Goal: Understand process/instructions: Learn how to perform a task or action

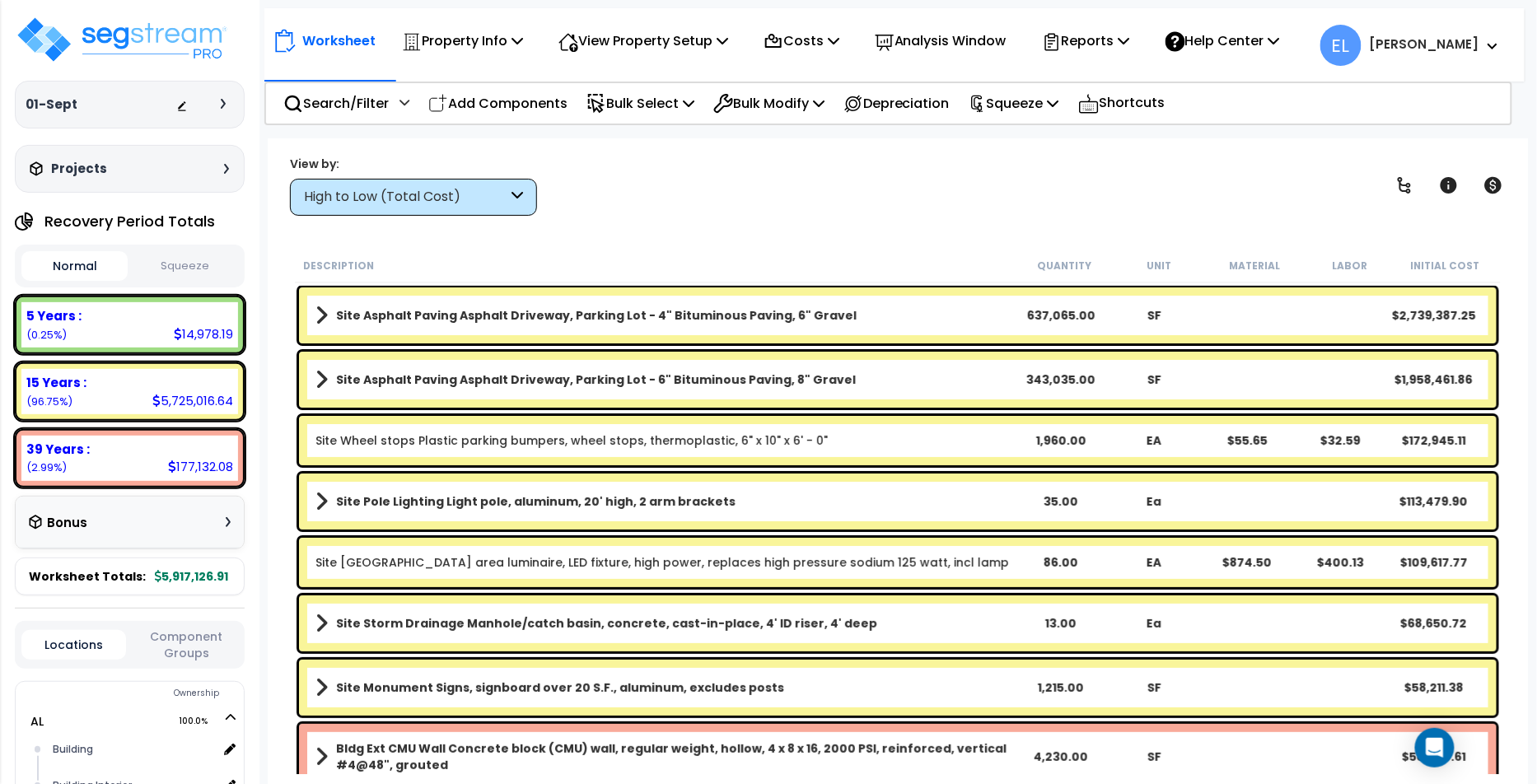
click at [187, 267] on button "Squeeze" at bounding box center [184, 266] width 106 height 29
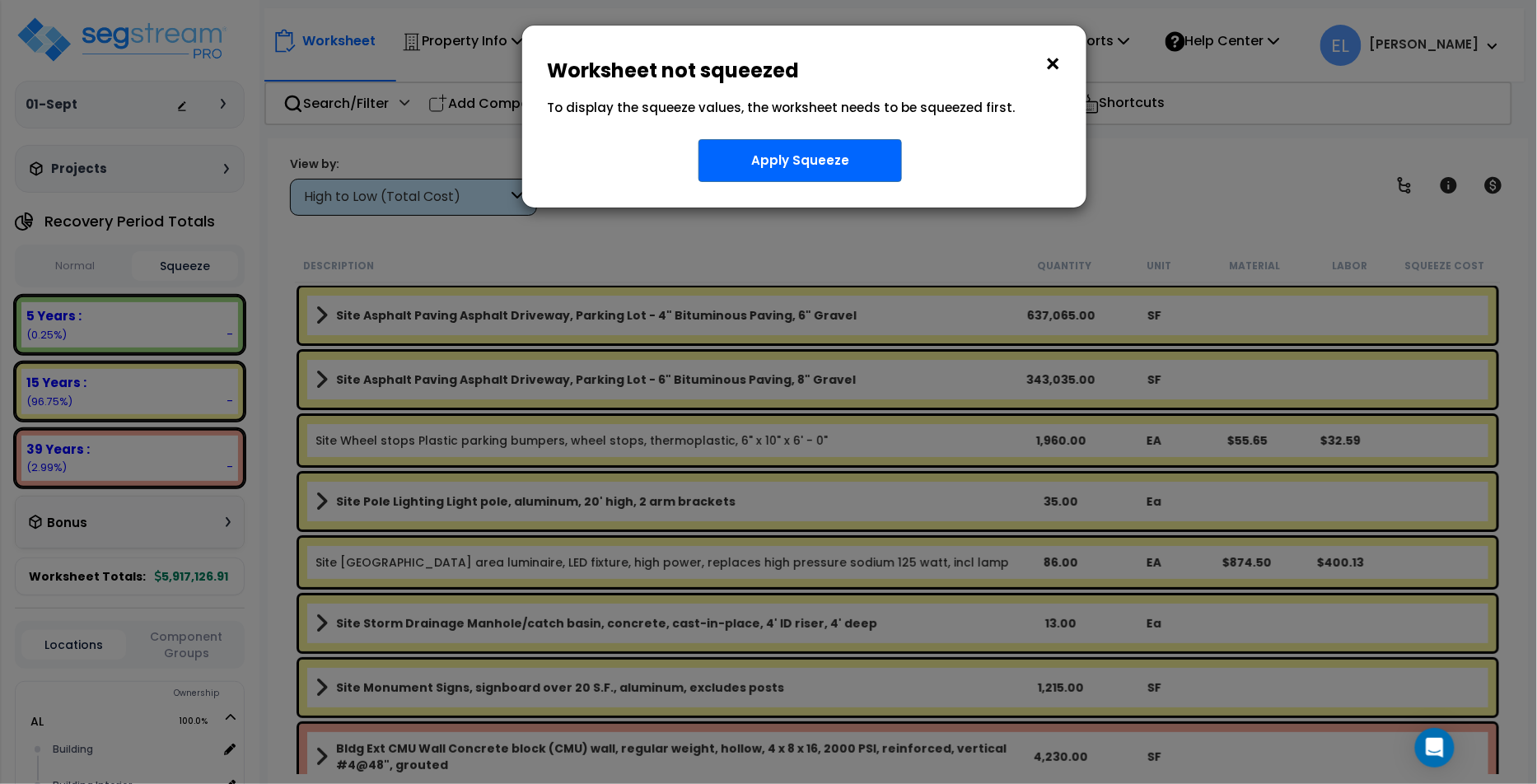
click at [1061, 70] on button "×" at bounding box center [1053, 64] width 19 height 26
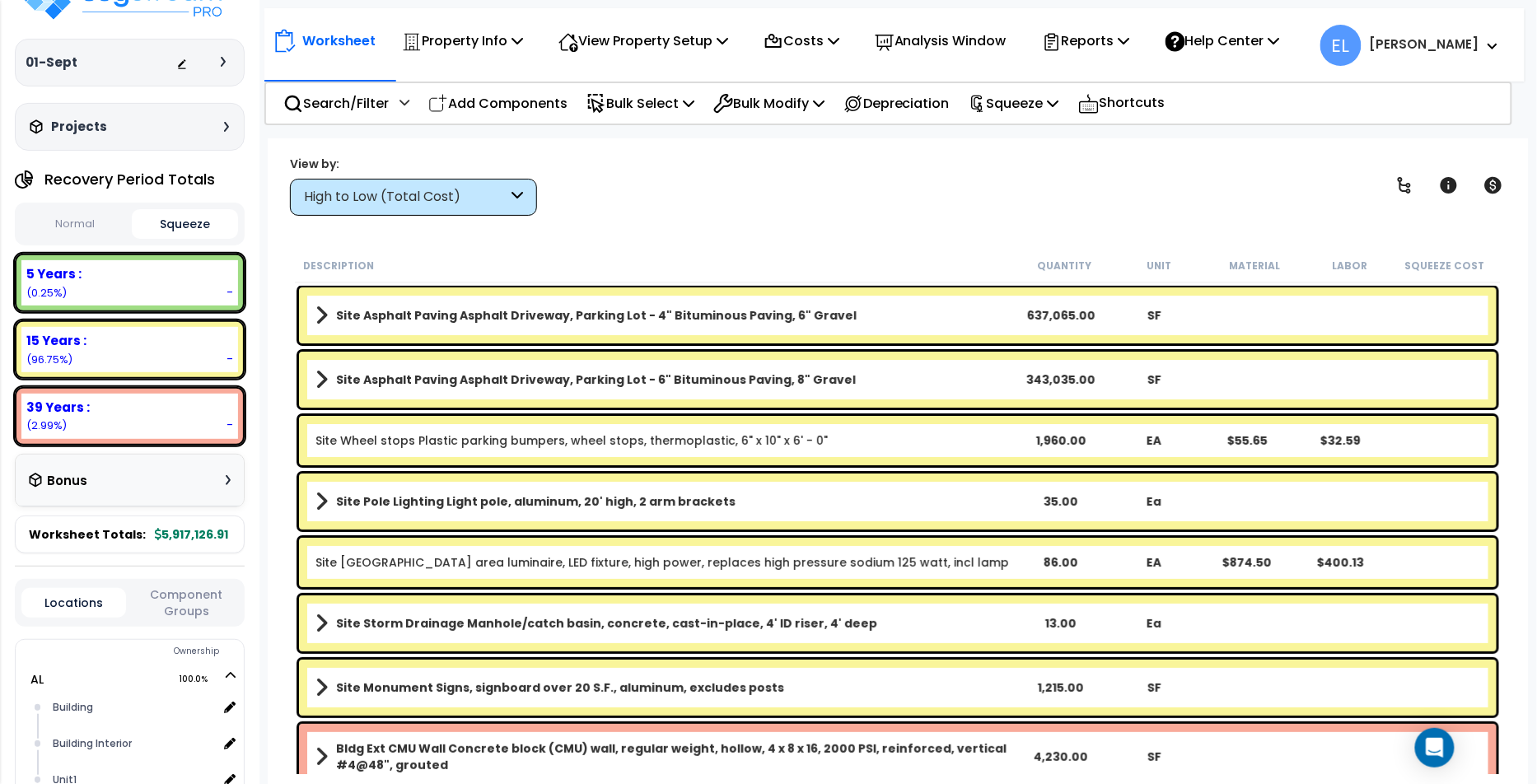
scroll to position [46, 0]
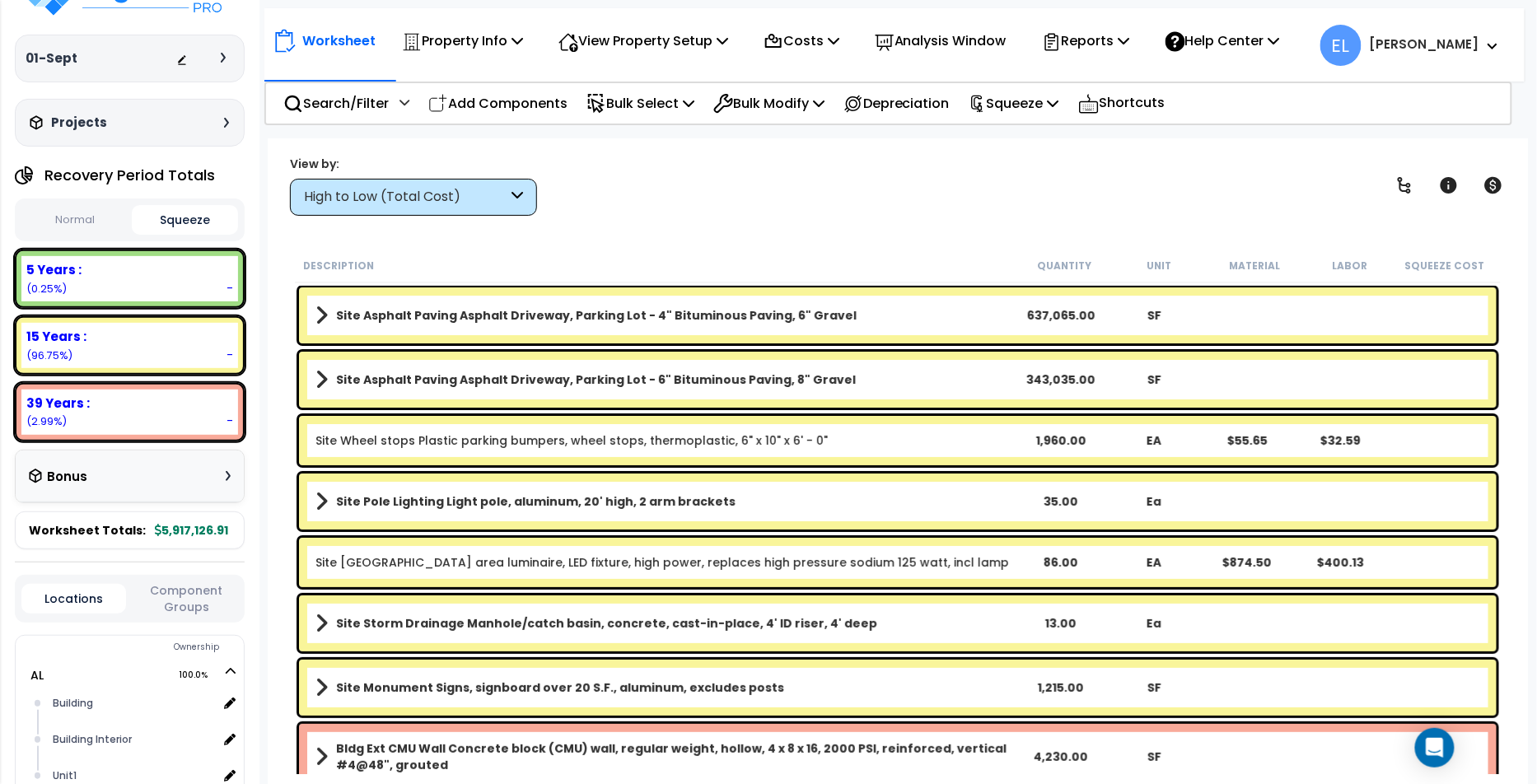
click at [191, 478] on div "Bonus" at bounding box center [130, 476] width 202 height 32
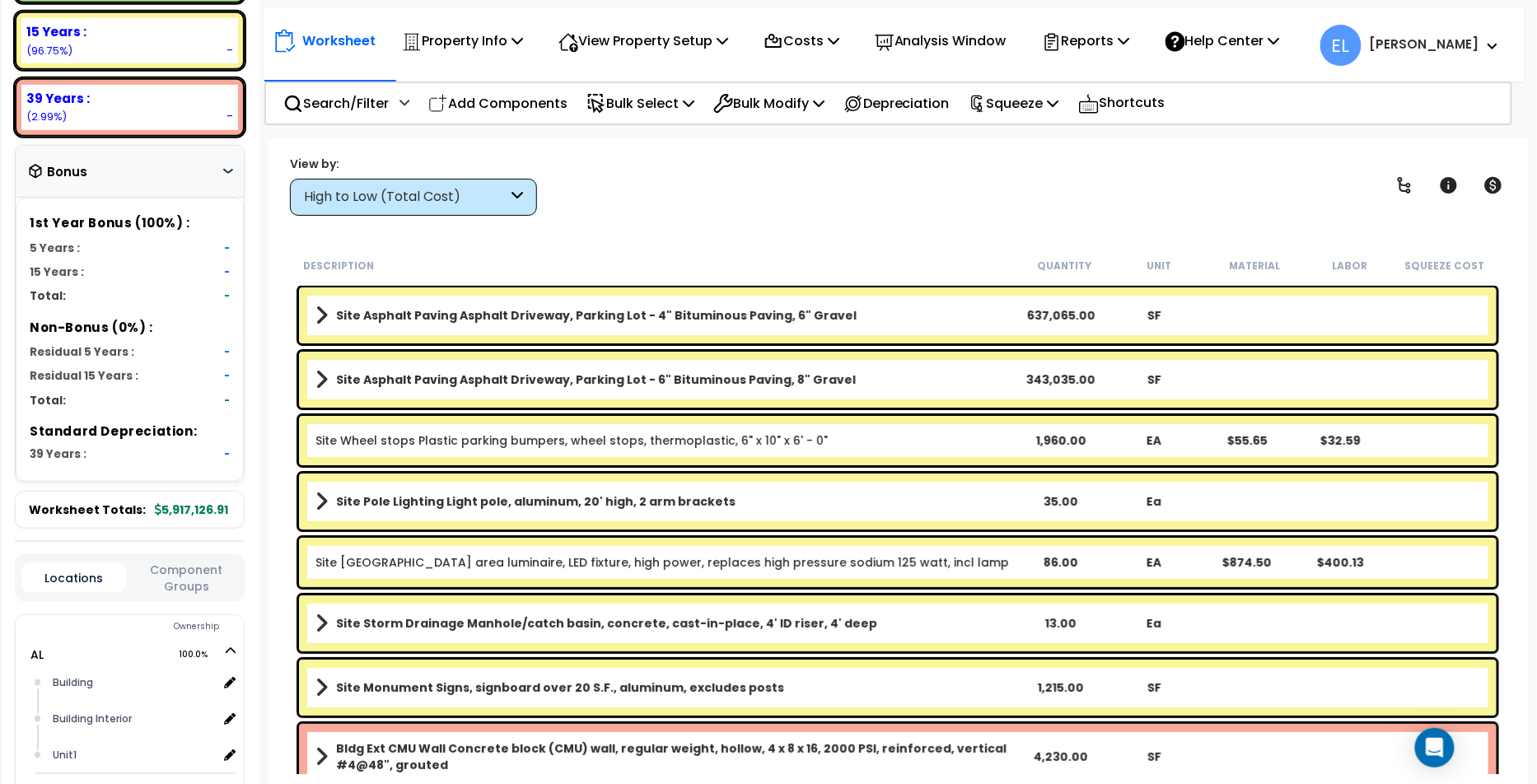
scroll to position [354, 0]
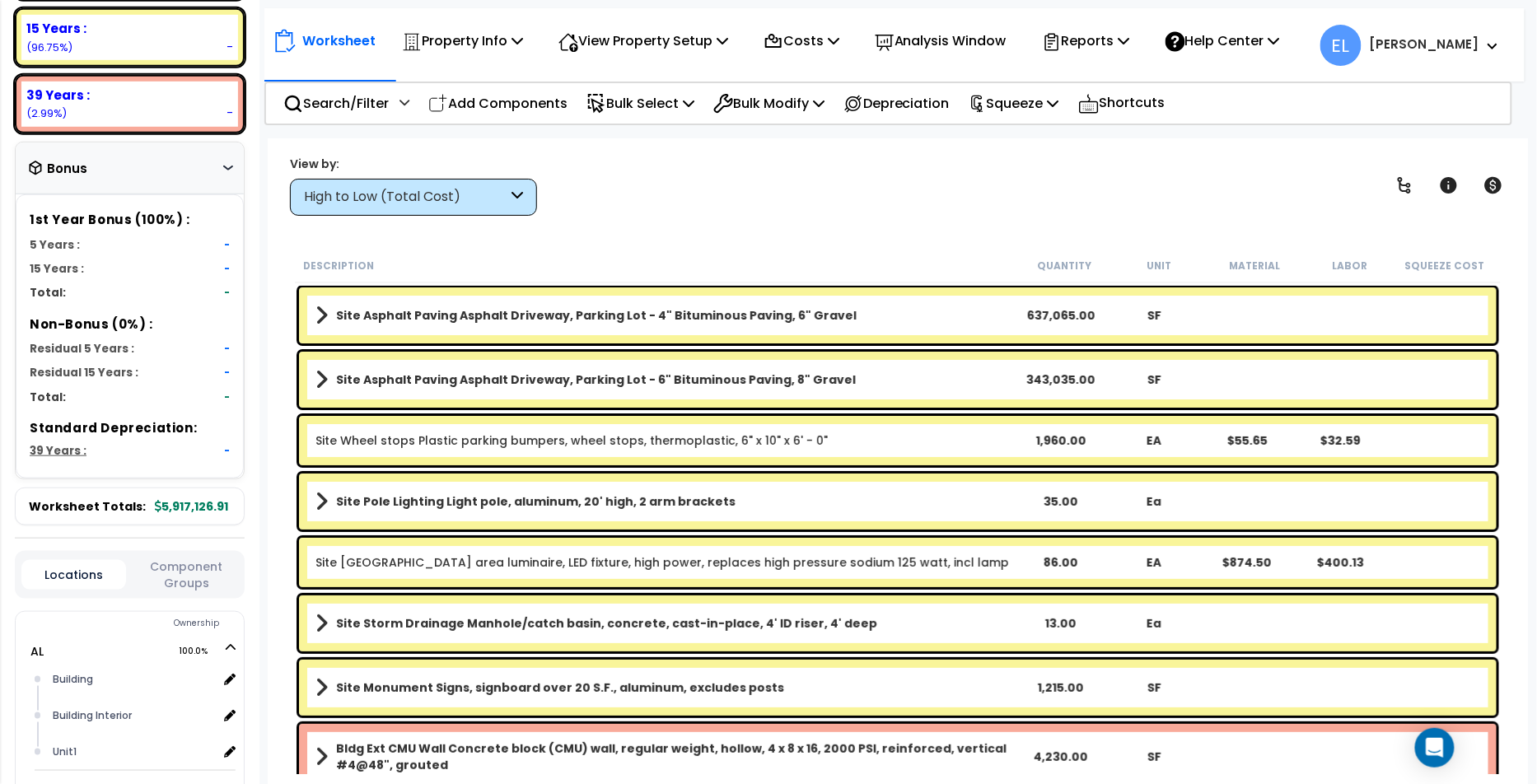
click at [188, 444] on div "39 Years : -" at bounding box center [134, 451] width 192 height 16
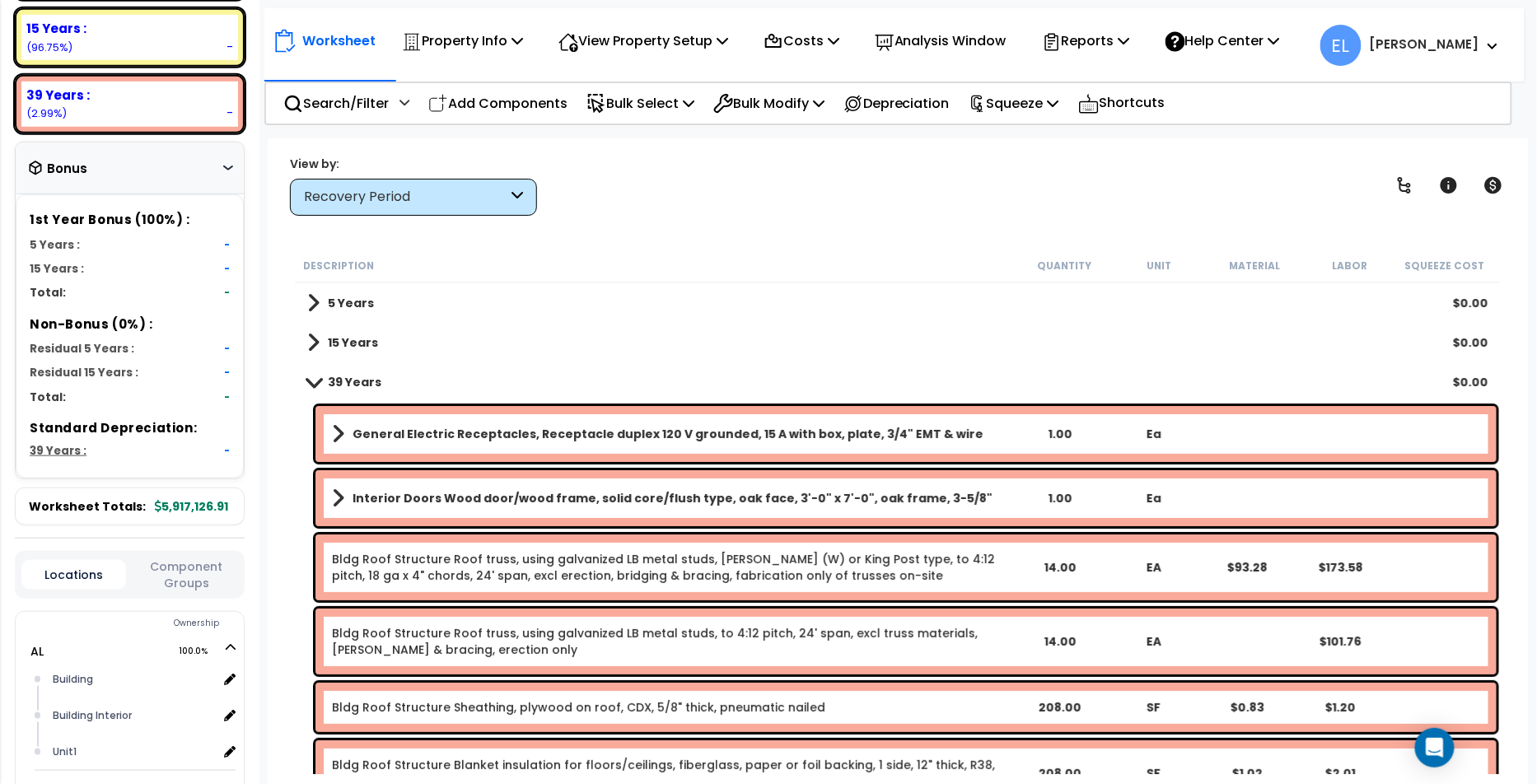
click at [81, 447] on b "39 Years :" at bounding box center [58, 451] width 56 height 16
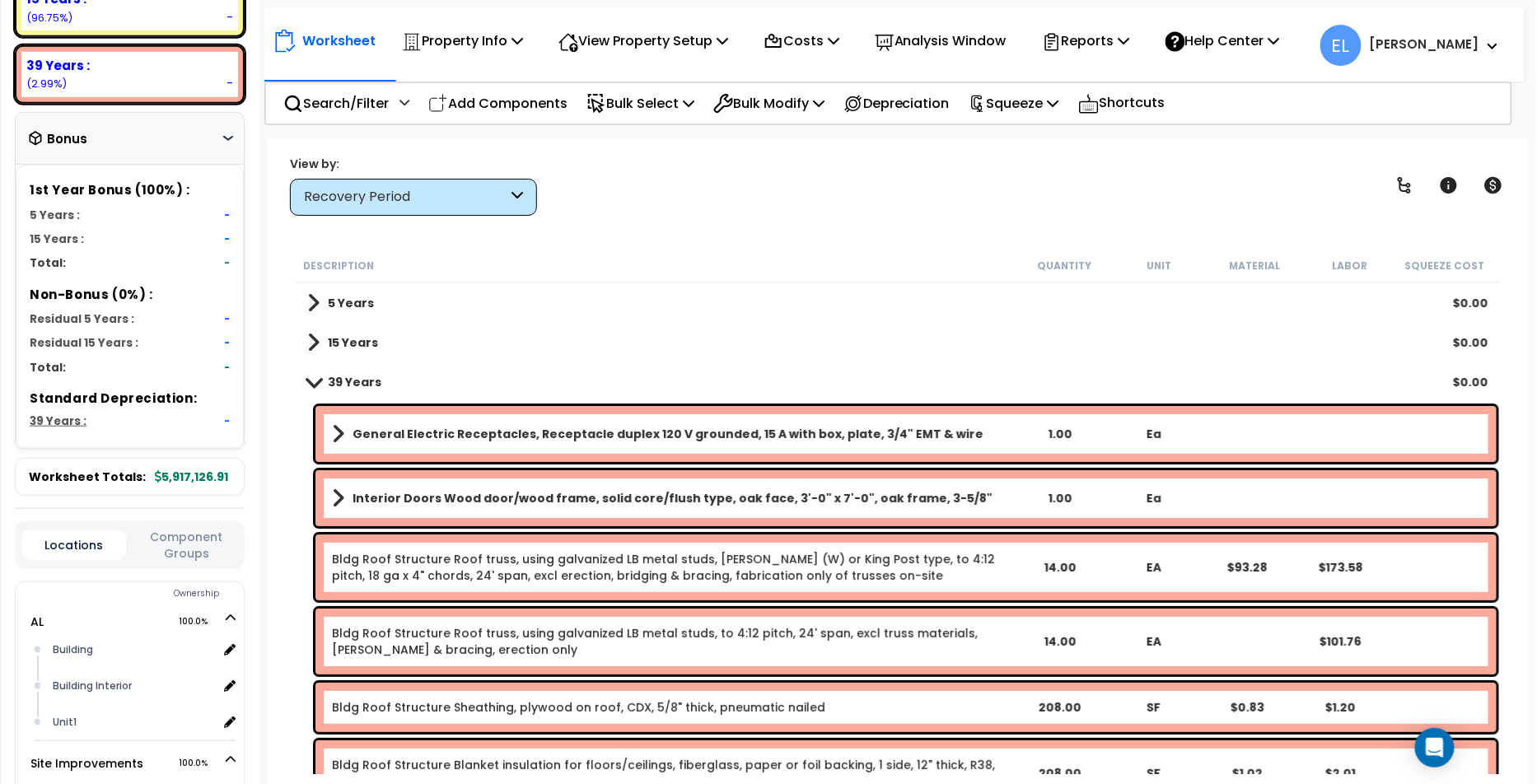
scroll to position [392, 0]
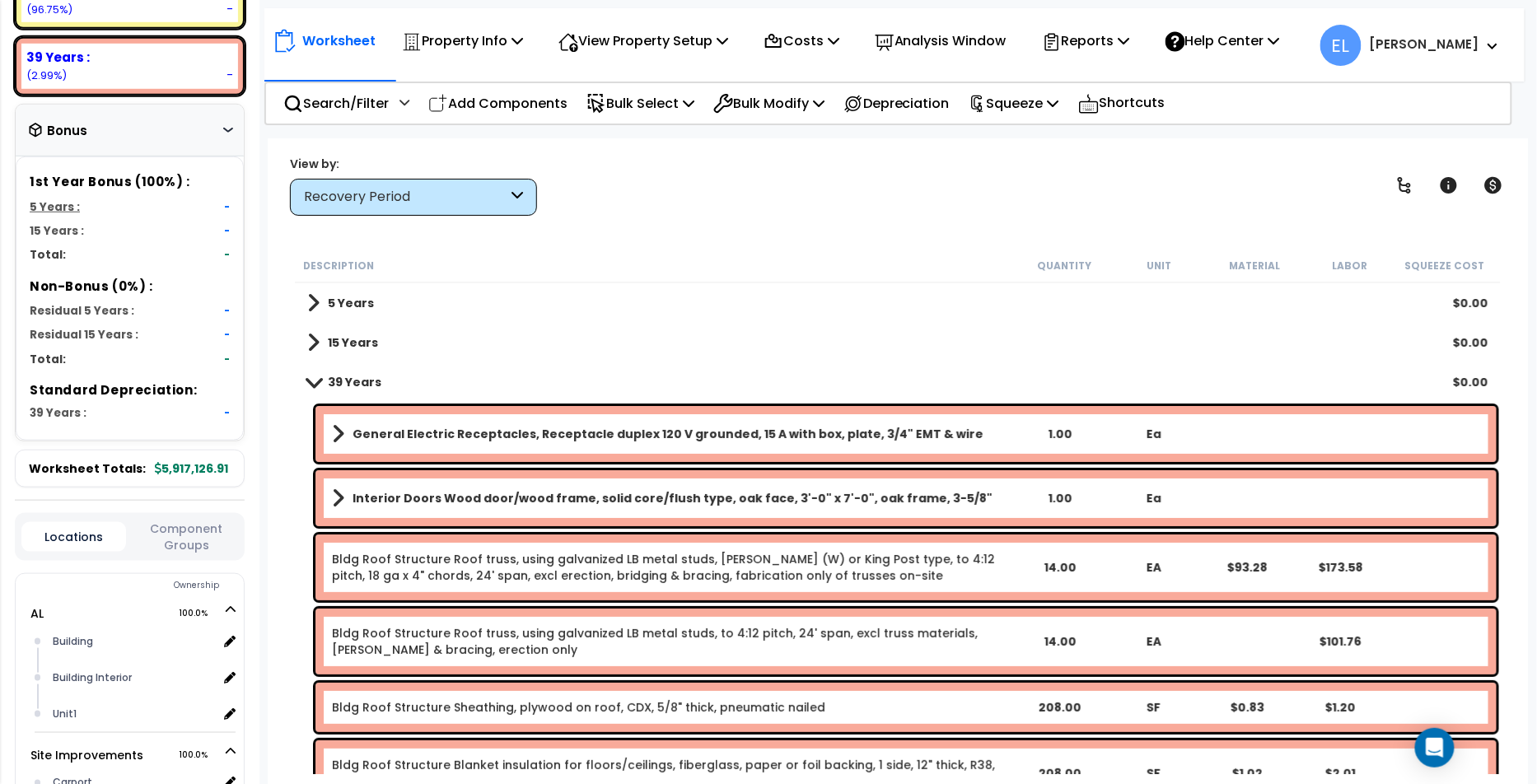
click at [156, 206] on div "5 Years : -" at bounding box center [134, 207] width 192 height 16
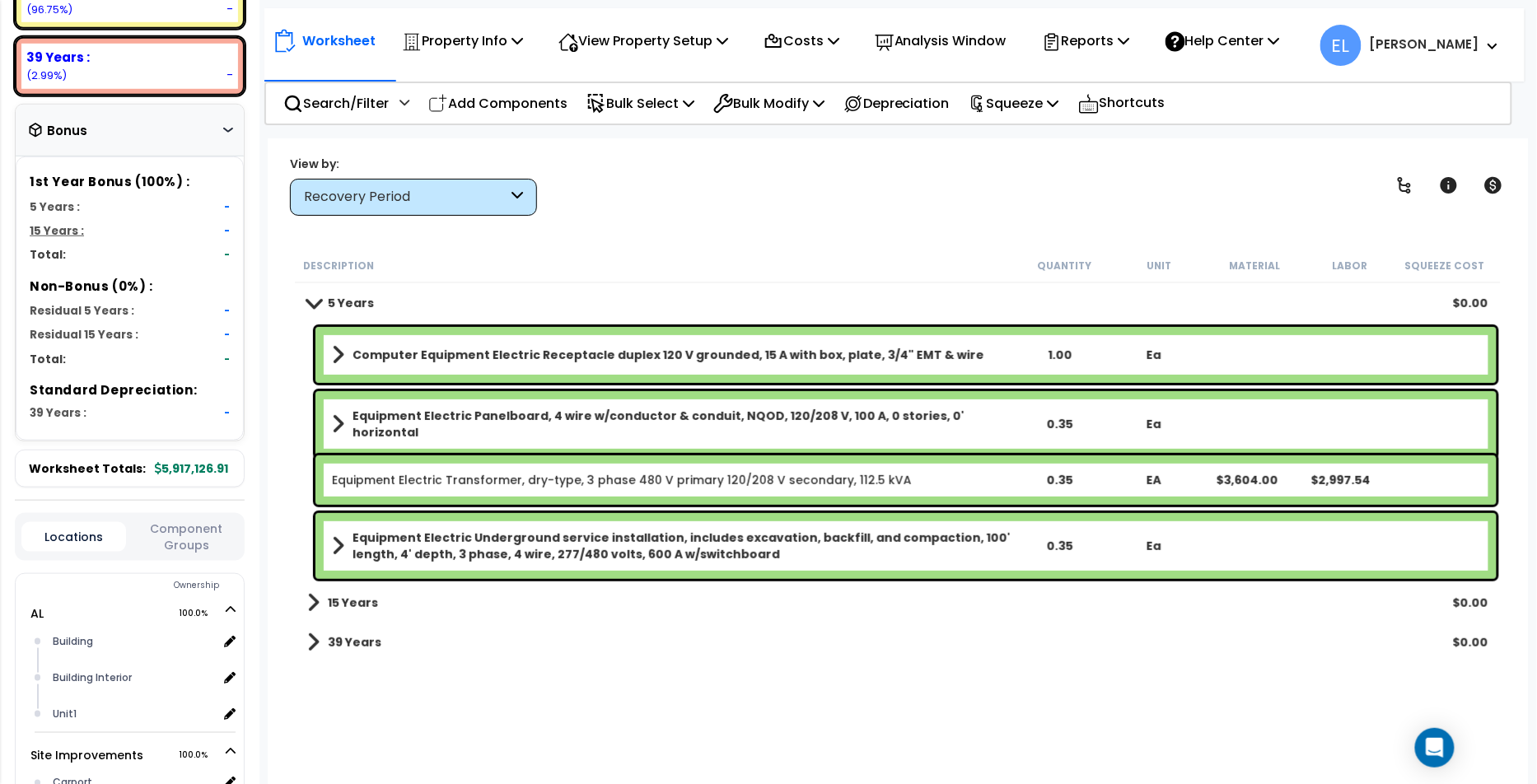
click at [154, 227] on div "15 Years : -" at bounding box center [134, 231] width 192 height 16
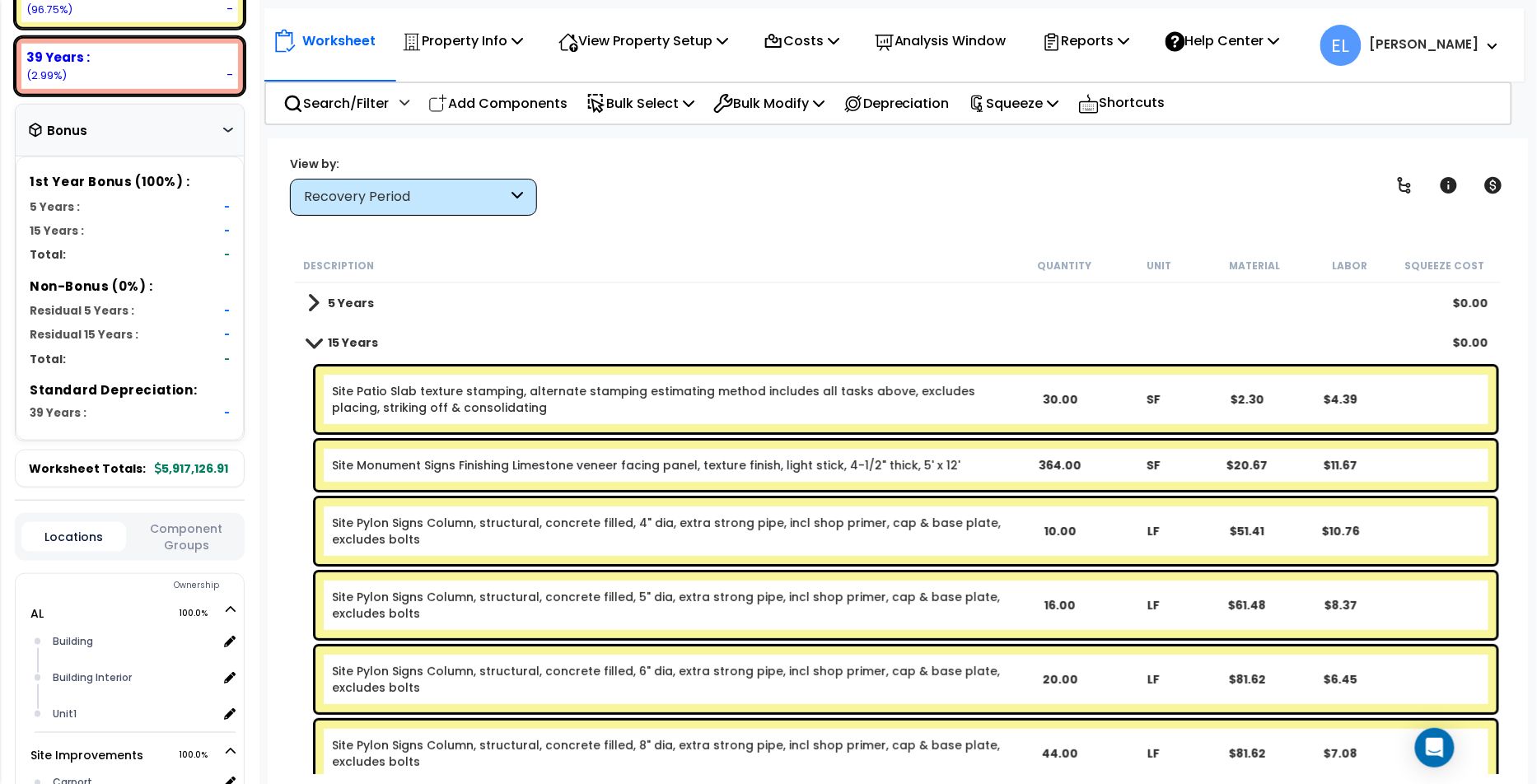
click at [176, 526] on button "Component Groups" at bounding box center [186, 536] width 105 height 34
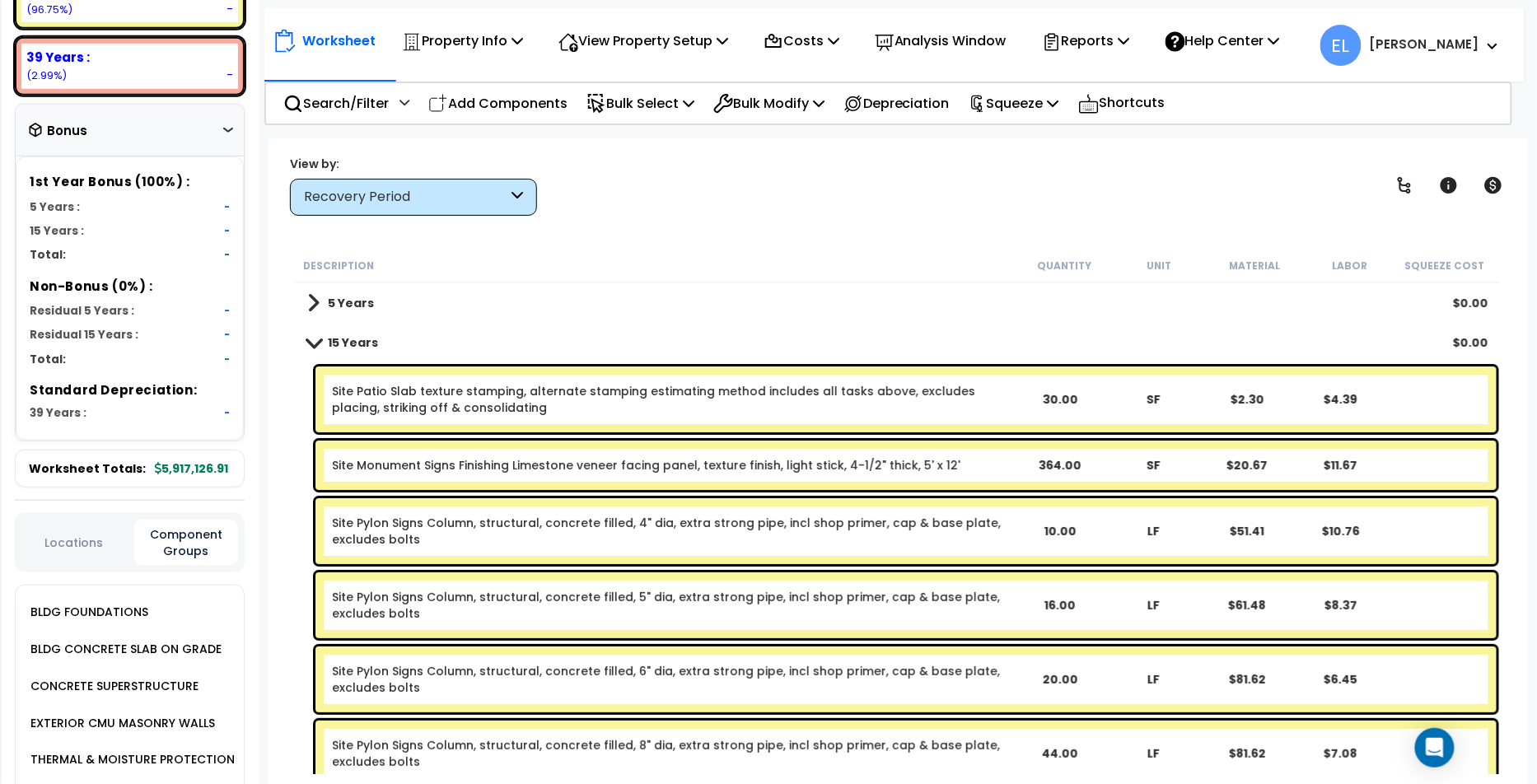
click at [157, 596] on div "BLDG FOUNDATIONS" at bounding box center [135, 612] width 217 height 37
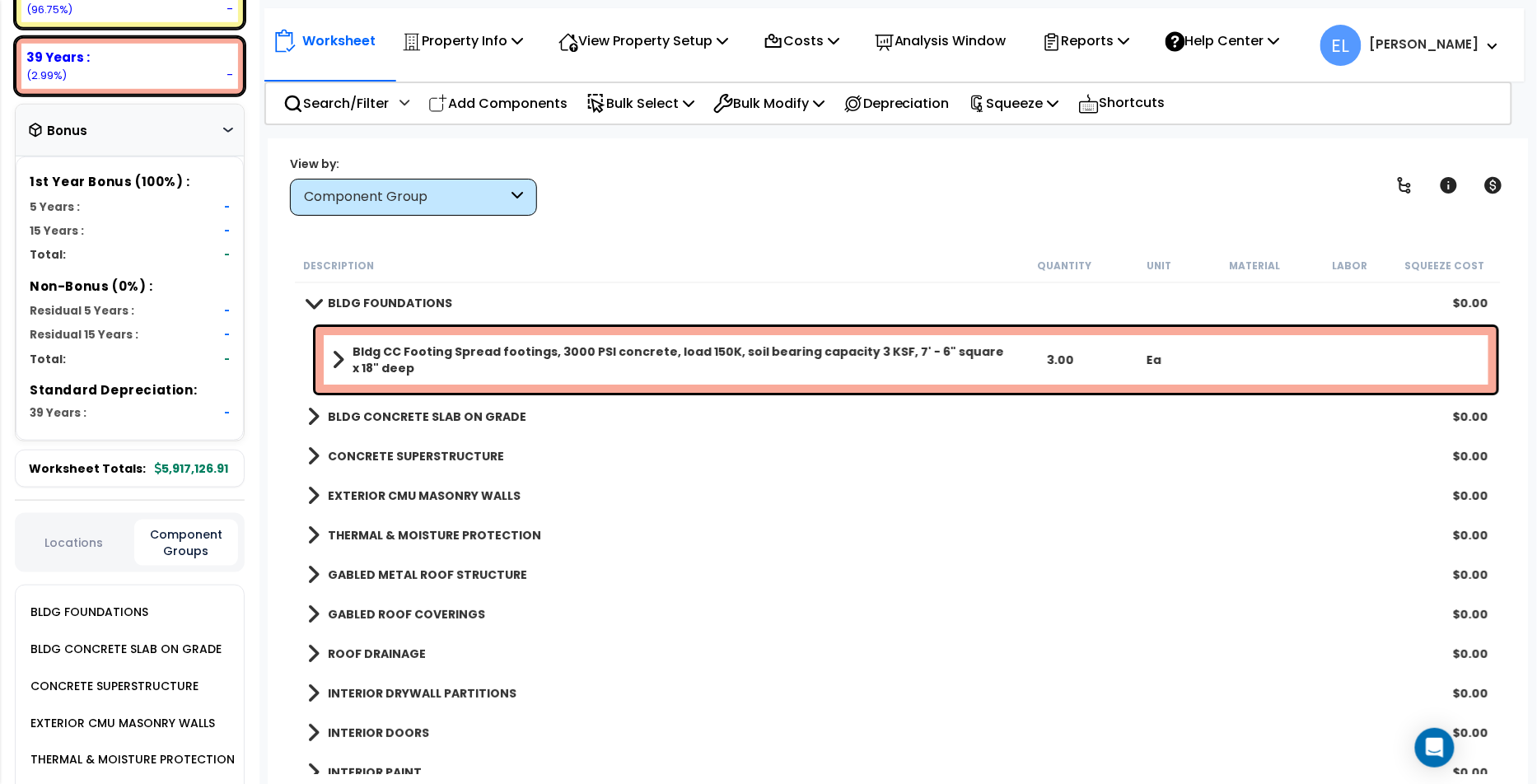
click at [362, 374] on b "Bldg CC Footing Spread footings, 3000 PSI concrete, load 150K, soil bearing cap…" at bounding box center [683, 359] width 660 height 33
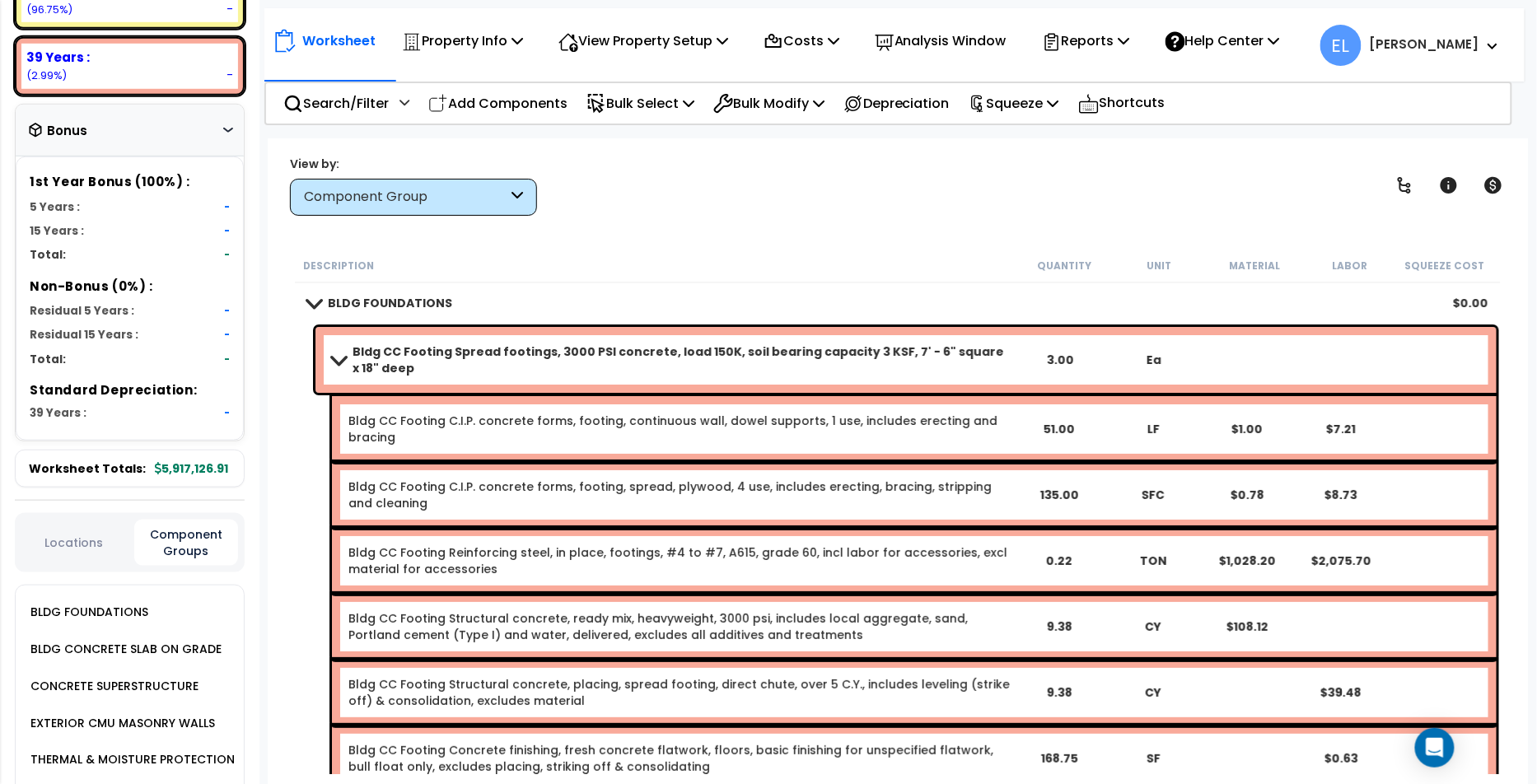
click at [471, 362] on b "Bldg CC Footing Spread footings, 3000 PSI concrete, load 150K, soil bearing cap…" at bounding box center [683, 359] width 660 height 33
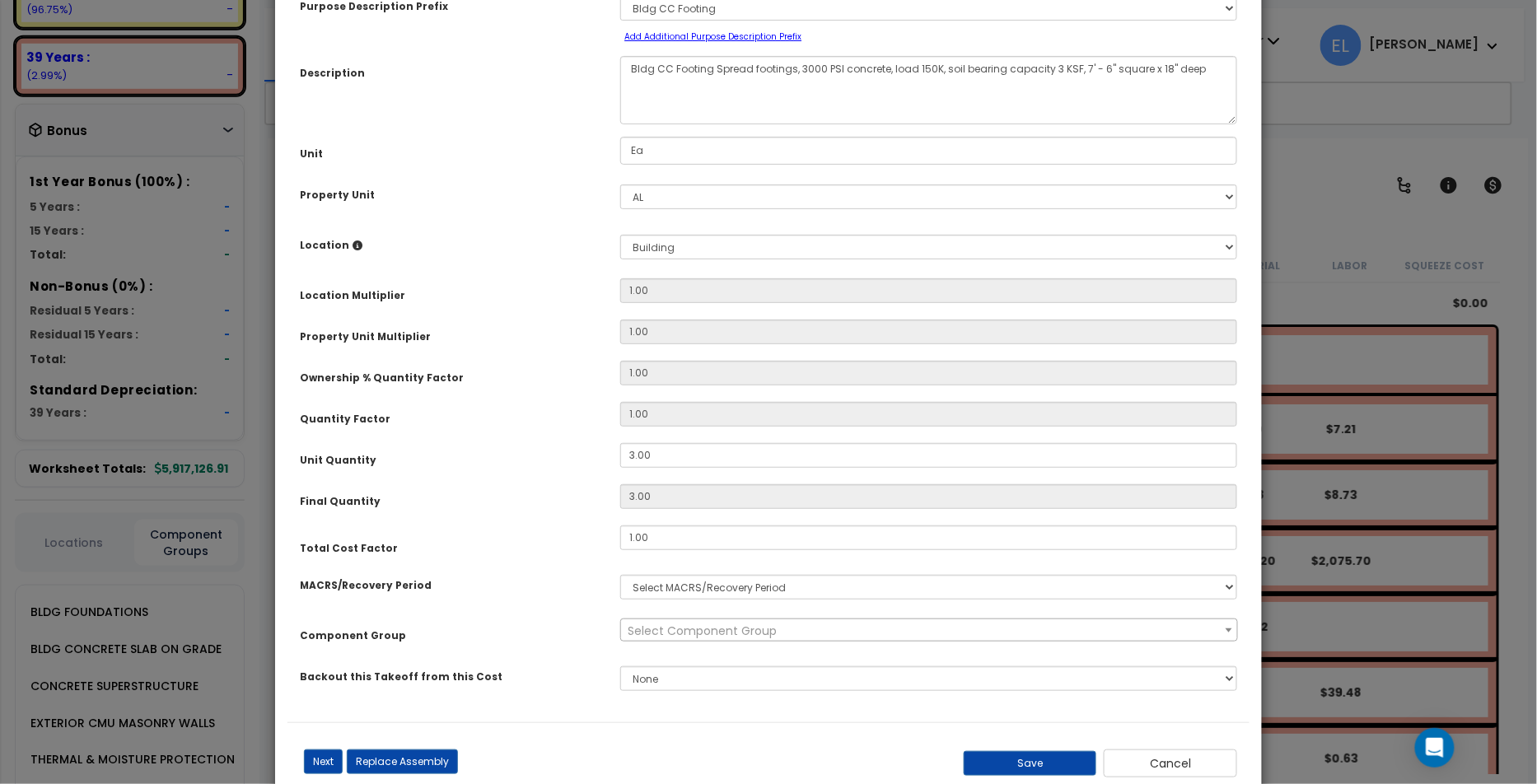
scroll to position [142, 0]
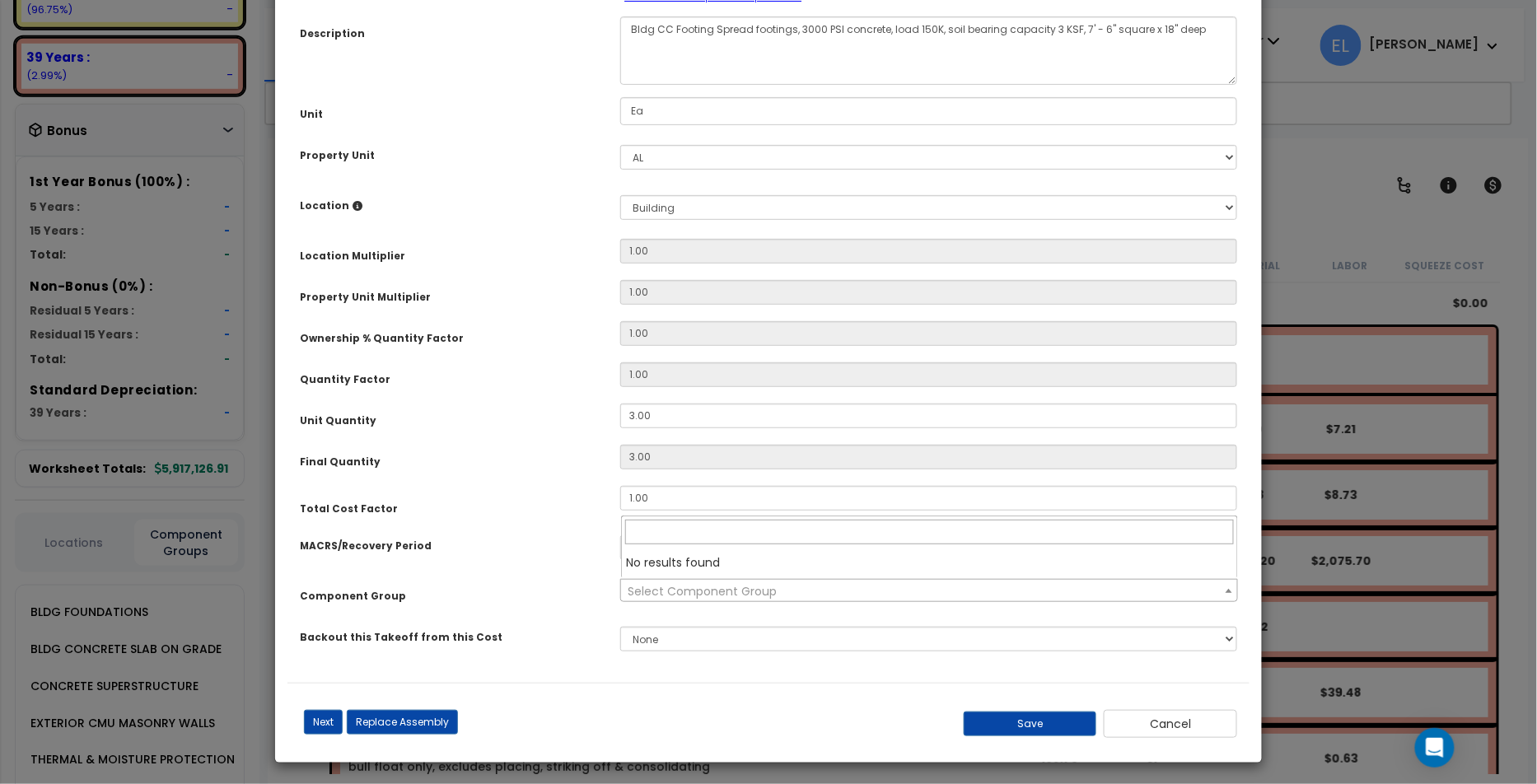
click at [786, 579] on span "Select Component Group" at bounding box center [928, 591] width 615 height 23
click at [787, 586] on span "Select Component Group" at bounding box center [928, 591] width 615 height 23
click at [562, 579] on div "Component Group" at bounding box center [447, 593] width 320 height 29
click at [717, 557] on div "Select MACRS/Recovery Period" at bounding box center [928, 547] width 641 height 38
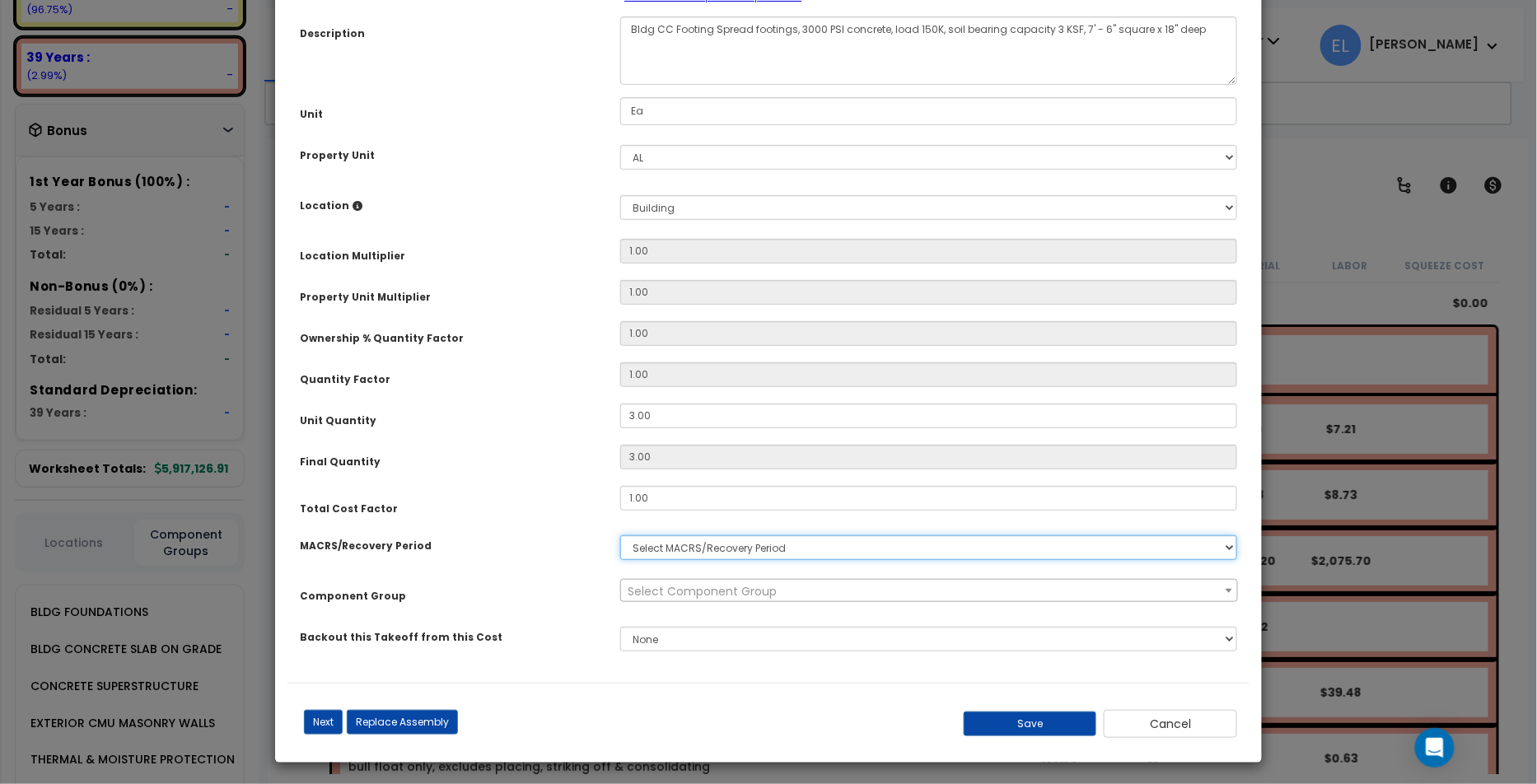
click at [735, 547] on select "Select MACRS/Recovery Period" at bounding box center [928, 548] width 617 height 25
click at [584, 528] on div "MACRS/Recovery Period" at bounding box center [447, 542] width 320 height 29
